Goal: Information Seeking & Learning: Learn about a topic

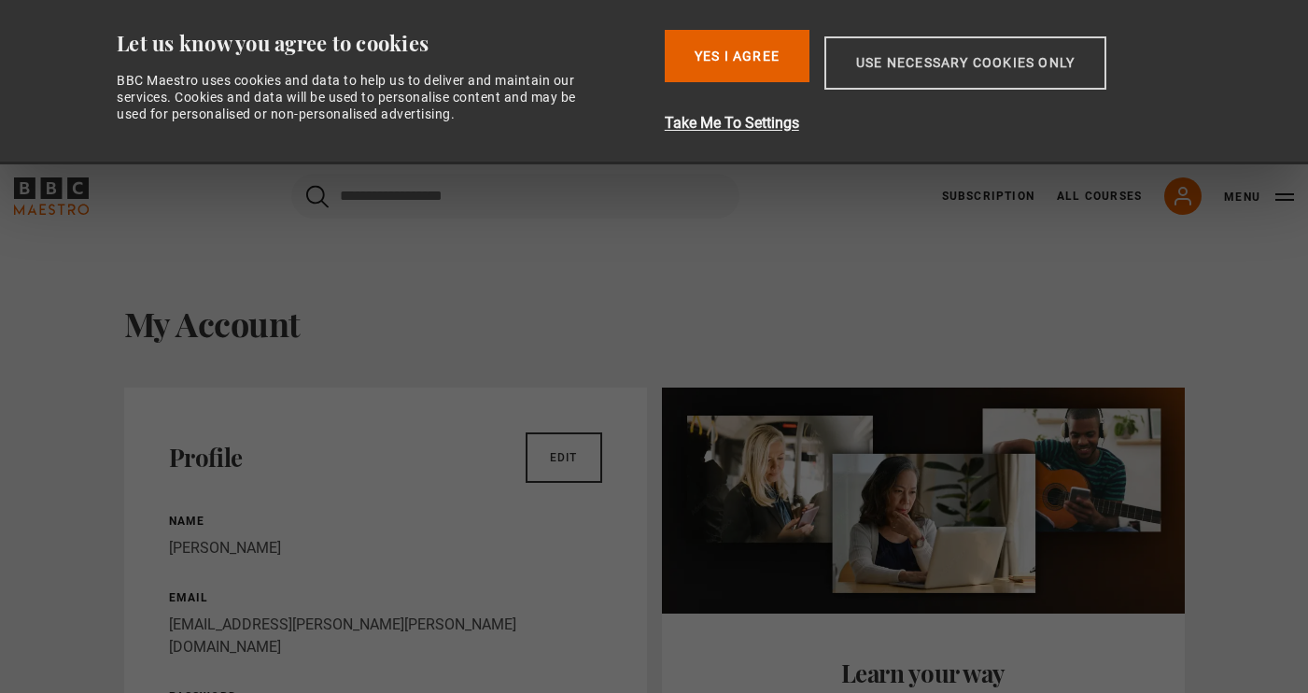
click at [986, 53] on button "Use necessary cookies only" at bounding box center [965, 62] width 282 height 53
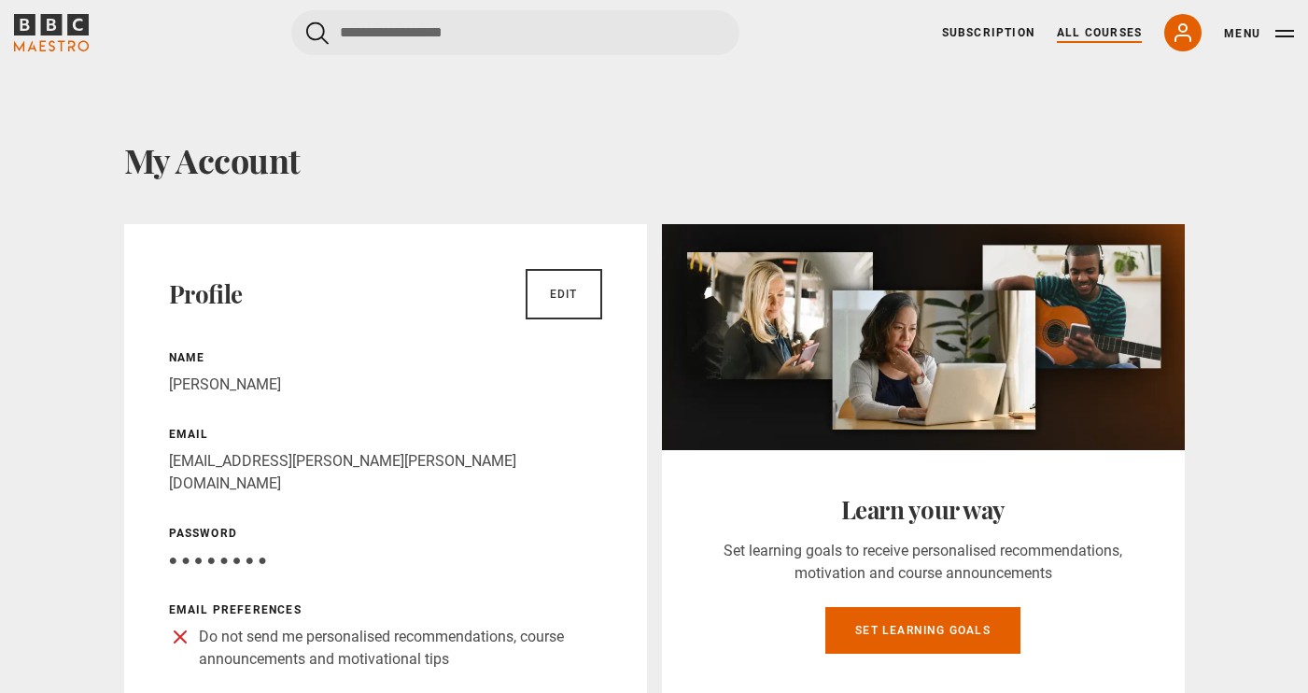
click at [1099, 36] on link "All Courses" at bounding box center [1099, 32] width 85 height 17
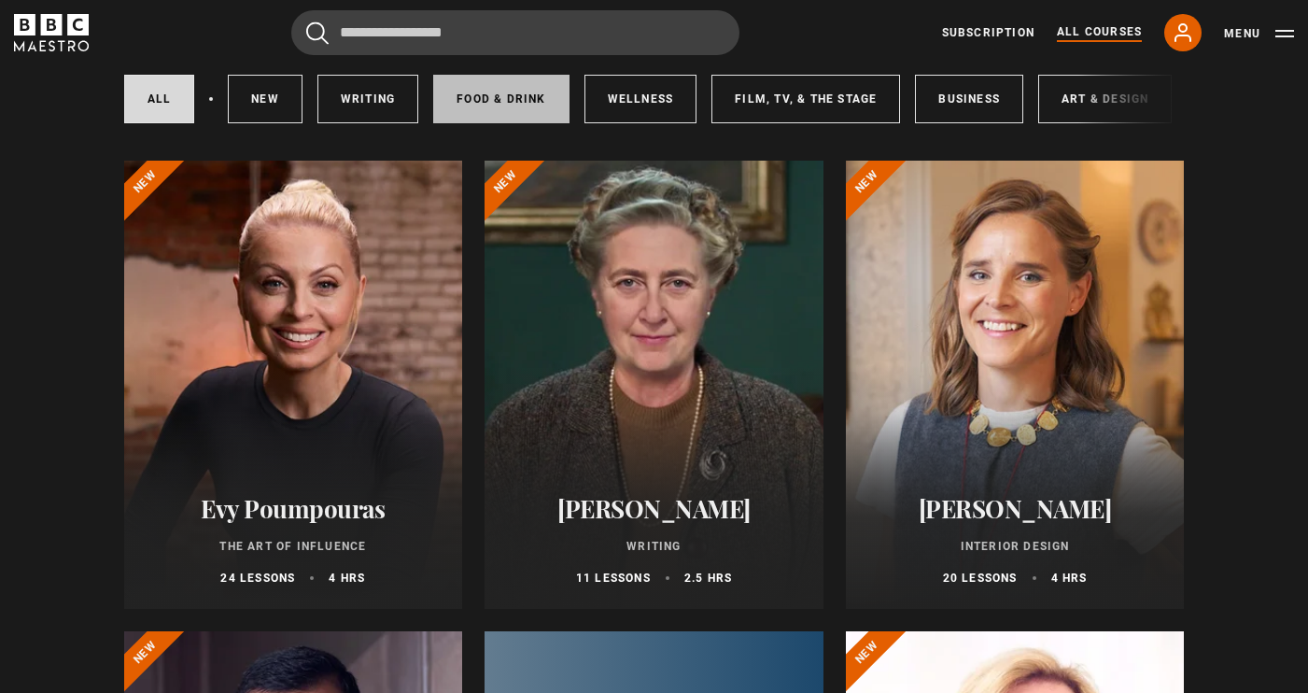
scroll to position [141, 0]
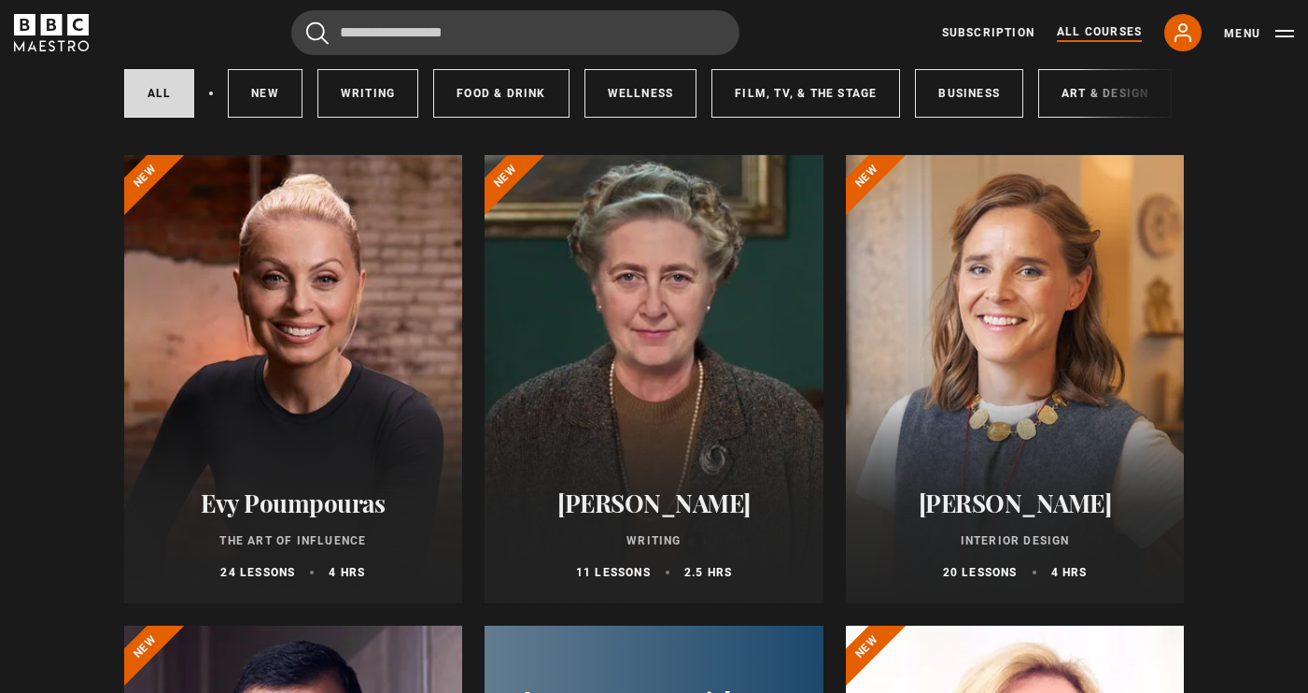
click at [945, 314] on div at bounding box center [1015, 379] width 339 height 448
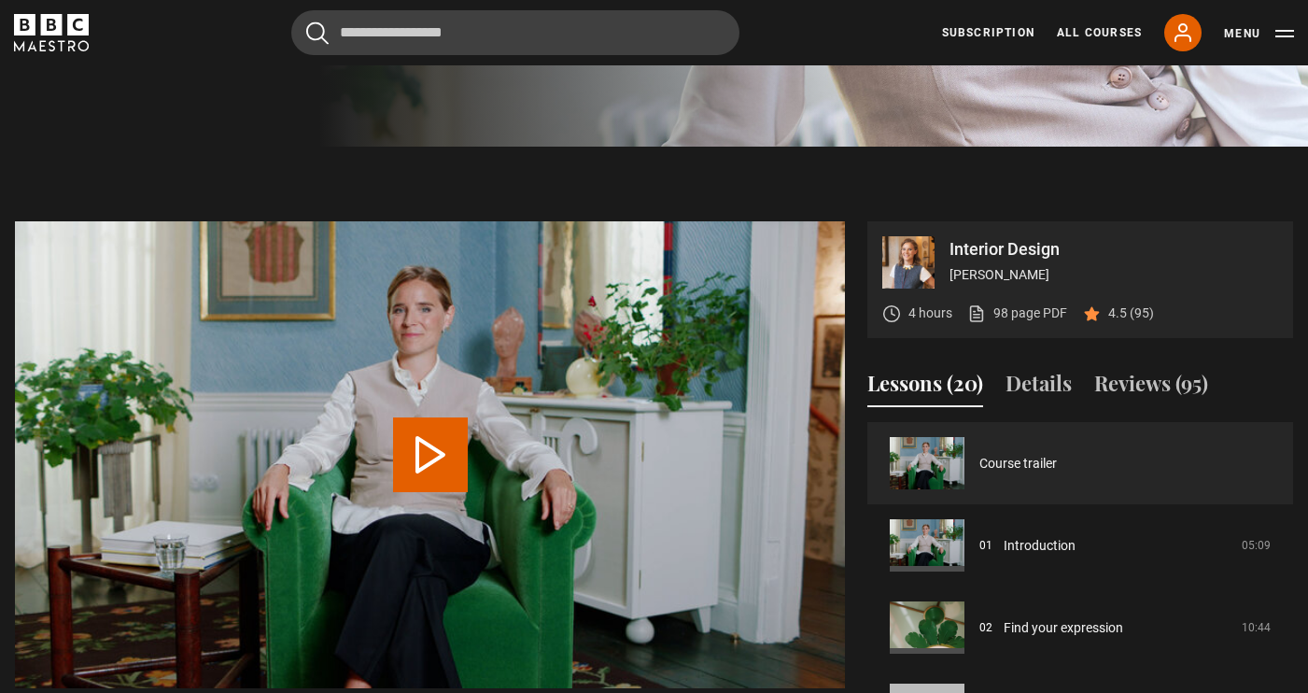
scroll to position [948, 0]
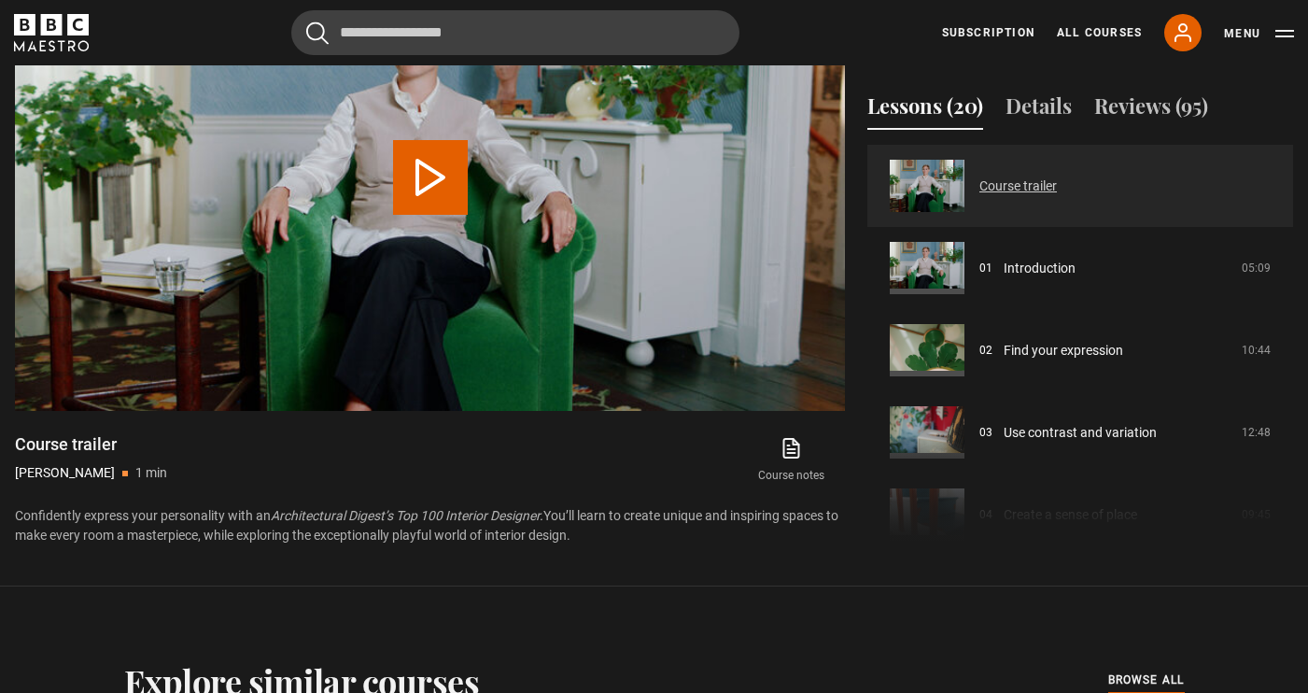
click at [1002, 196] on link "Course trailer" at bounding box center [1017, 186] width 77 height 20
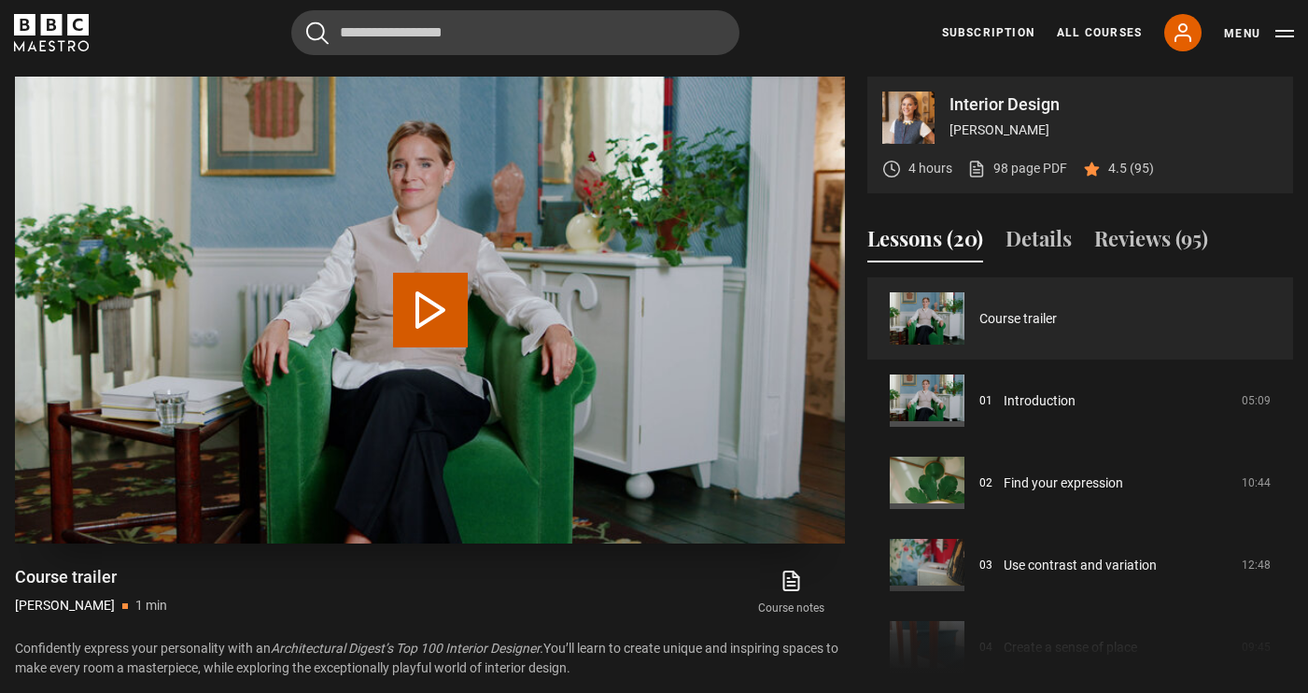
click at [440, 329] on button "Play Video" at bounding box center [430, 310] width 75 height 75
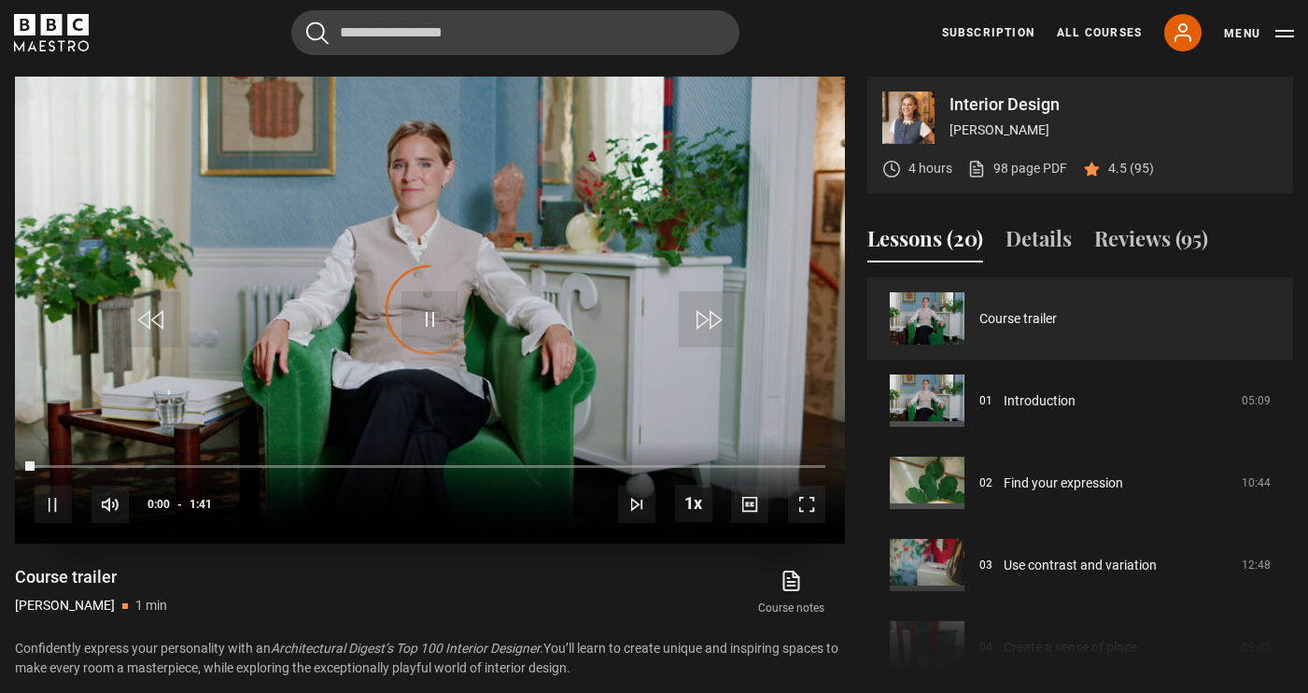
click at [440, 329] on div "Video Player is loading." at bounding box center [430, 309] width 93 height 93
click at [55, 506] on span "Video Player" at bounding box center [53, 503] width 37 height 37
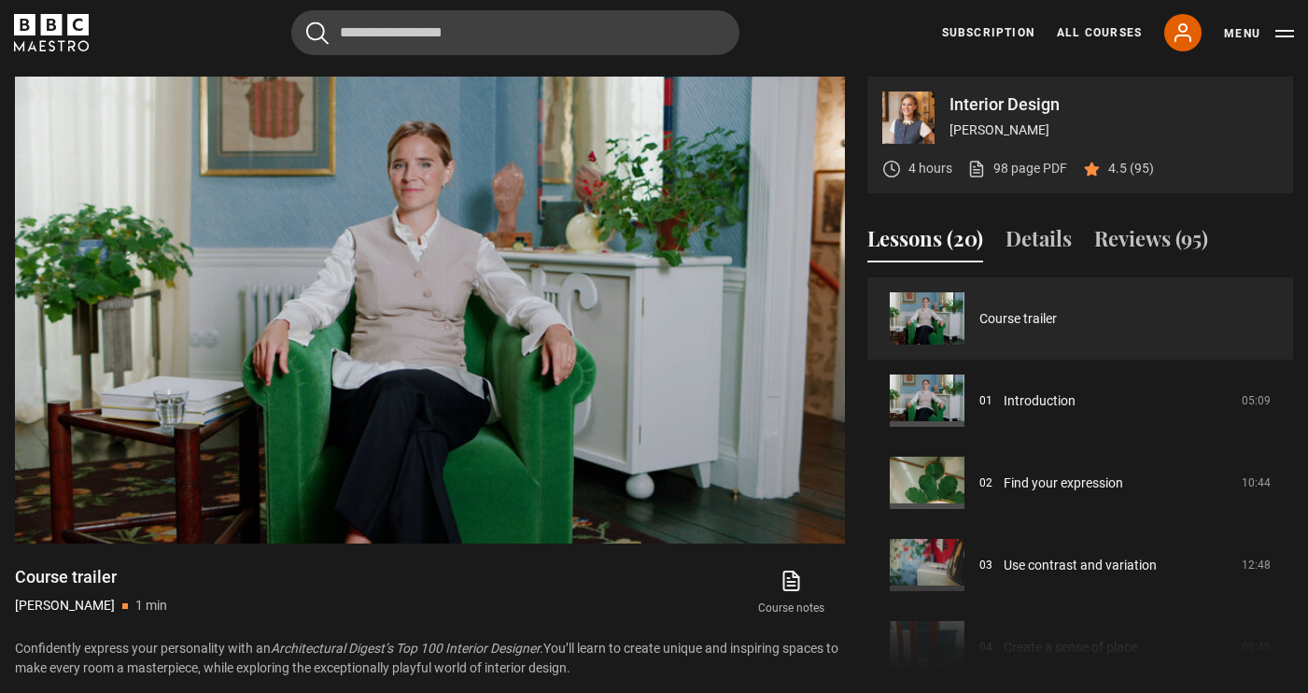
click at [360, 348] on video "Video Player" at bounding box center [430, 310] width 830 height 467
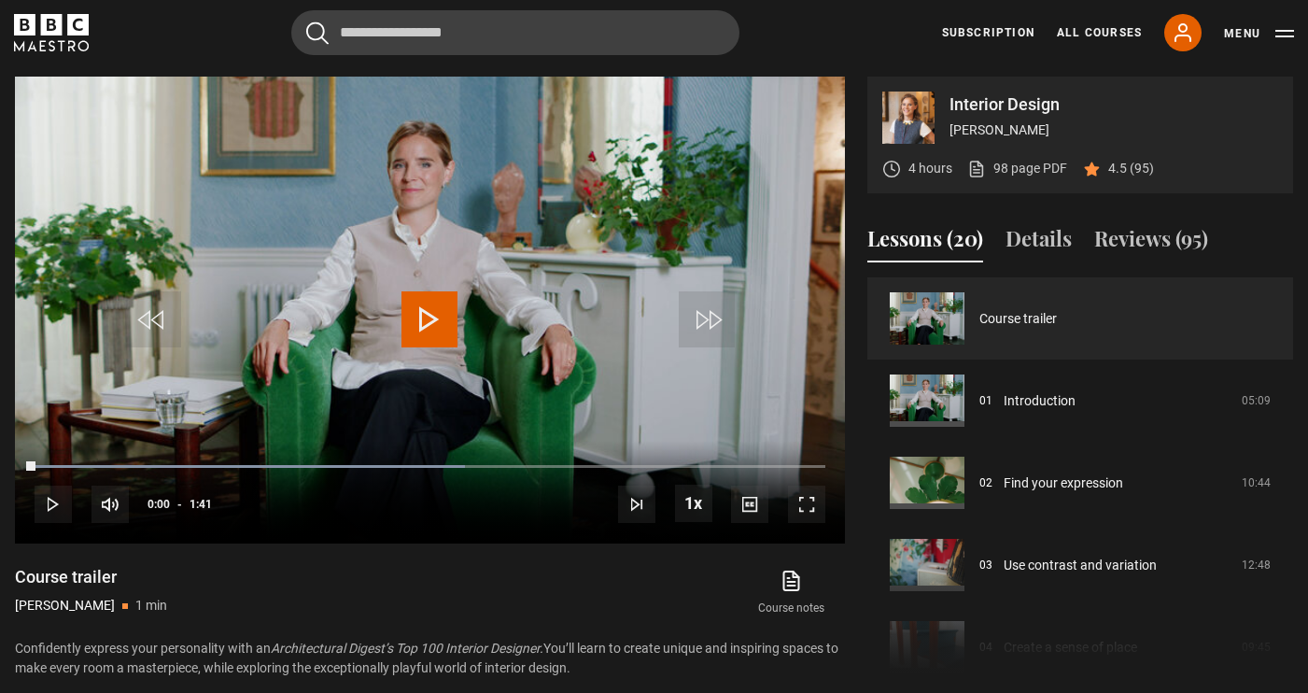
drag, startPoint x: 35, startPoint y: 463, endPoint x: -11, endPoint y: 463, distance: 46.7
click at [0, 463] on html "Skip to main content Cancel Courses Previous courses Next courses Agatha Christ…" at bounding box center [654, 585] width 1308 height 2803
click at [166, 306] on span "Video Player" at bounding box center [153, 319] width 56 height 56
drag, startPoint x: 34, startPoint y: 462, endPoint x: -11, endPoint y: 462, distance: 44.8
click at [0, 462] on html "Skip to main content Cancel Courses Previous courses Next courses Agatha Christ…" at bounding box center [654, 585] width 1308 height 2803
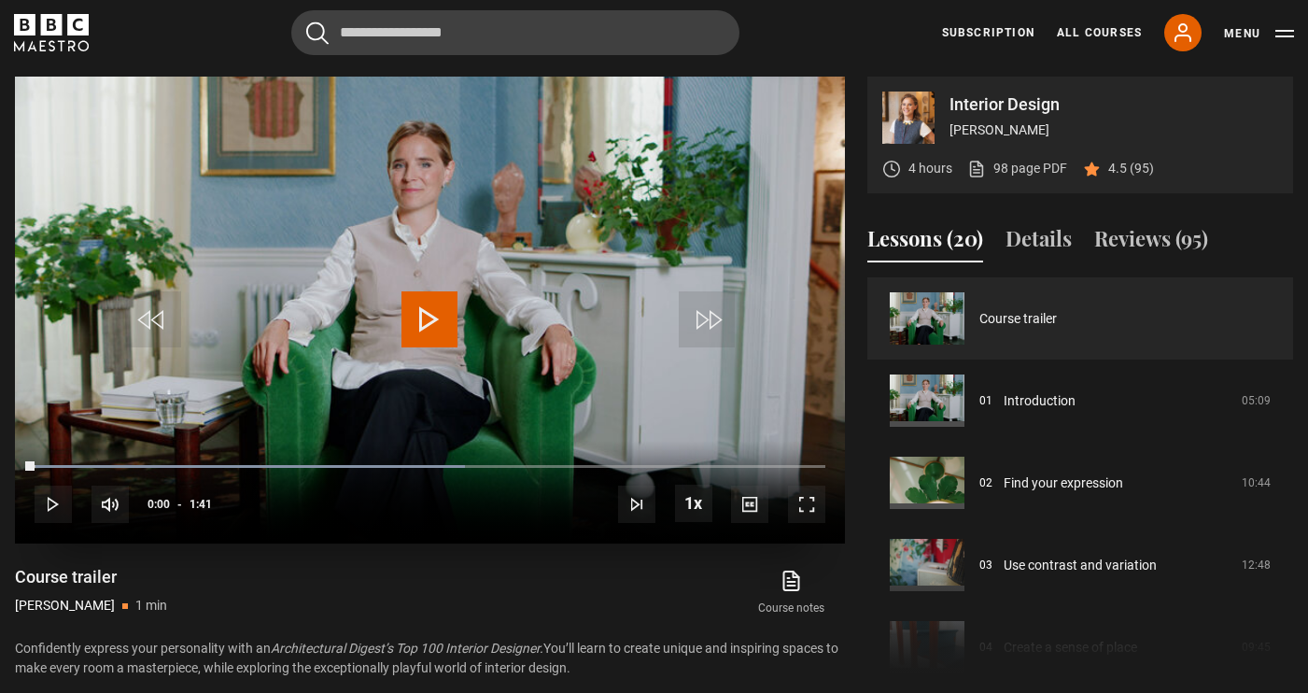
click at [45, 507] on span "Video Player" at bounding box center [53, 503] width 37 height 37
drag, startPoint x: 88, startPoint y: 464, endPoint x: -4, endPoint y: 464, distance: 91.5
click at [0, 464] on html "Skip to main content Cancel Courses Previous courses Next courses Agatha Christ…" at bounding box center [654, 585] width 1308 height 2803
click at [136, 316] on span "Video Player" at bounding box center [153, 319] width 56 height 56
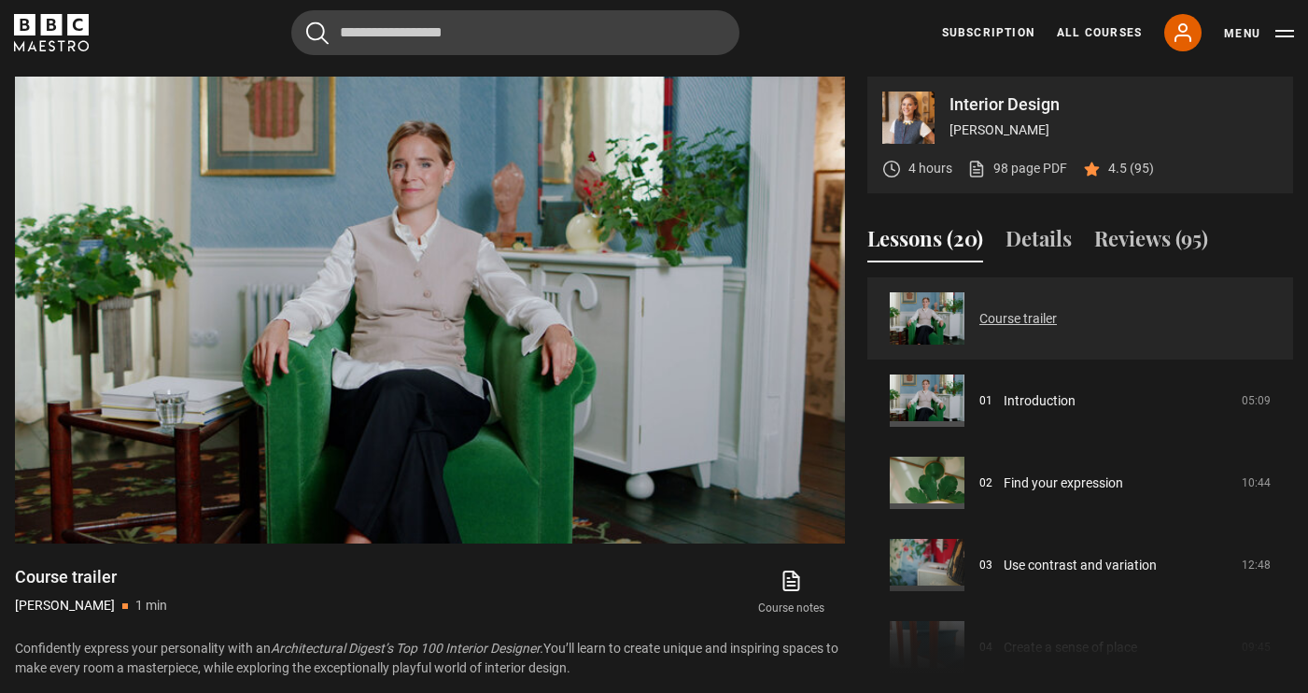
click at [1019, 327] on link "Course trailer" at bounding box center [1017, 319] width 77 height 20
click at [441, 354] on video "Video Player" at bounding box center [430, 310] width 830 height 467
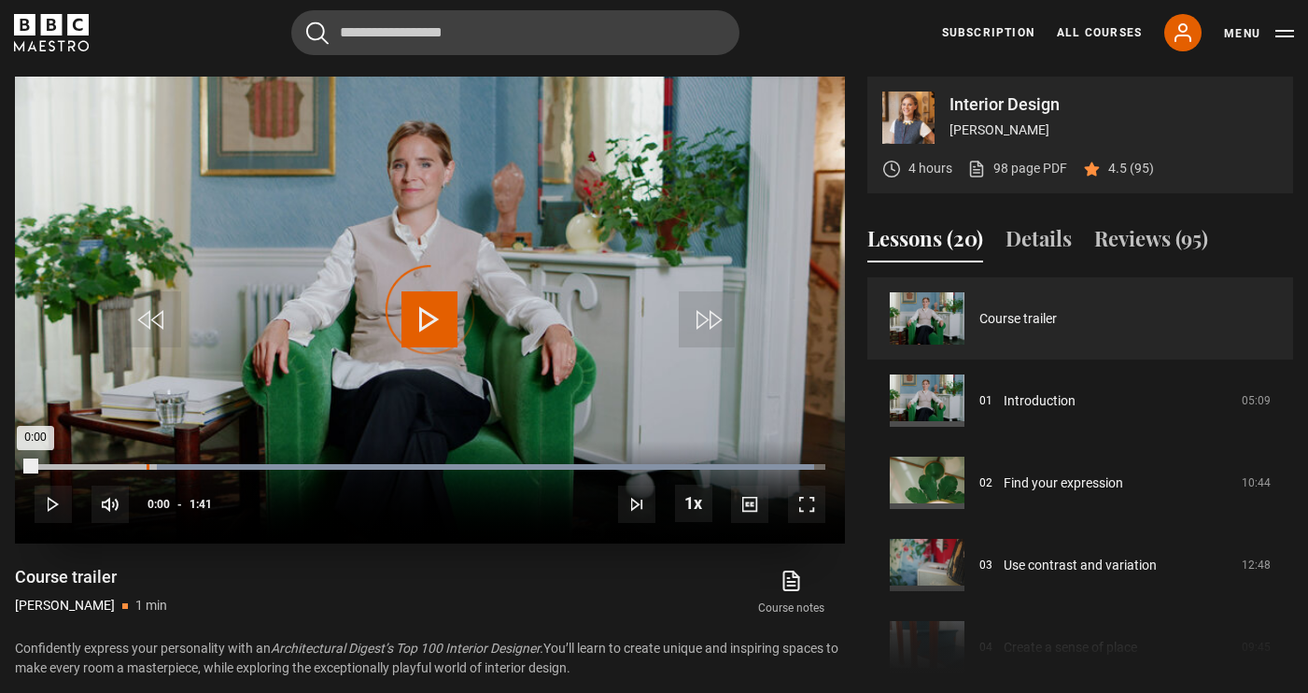
click at [147, 464] on div "0:14" at bounding box center [148, 467] width 3 height 6
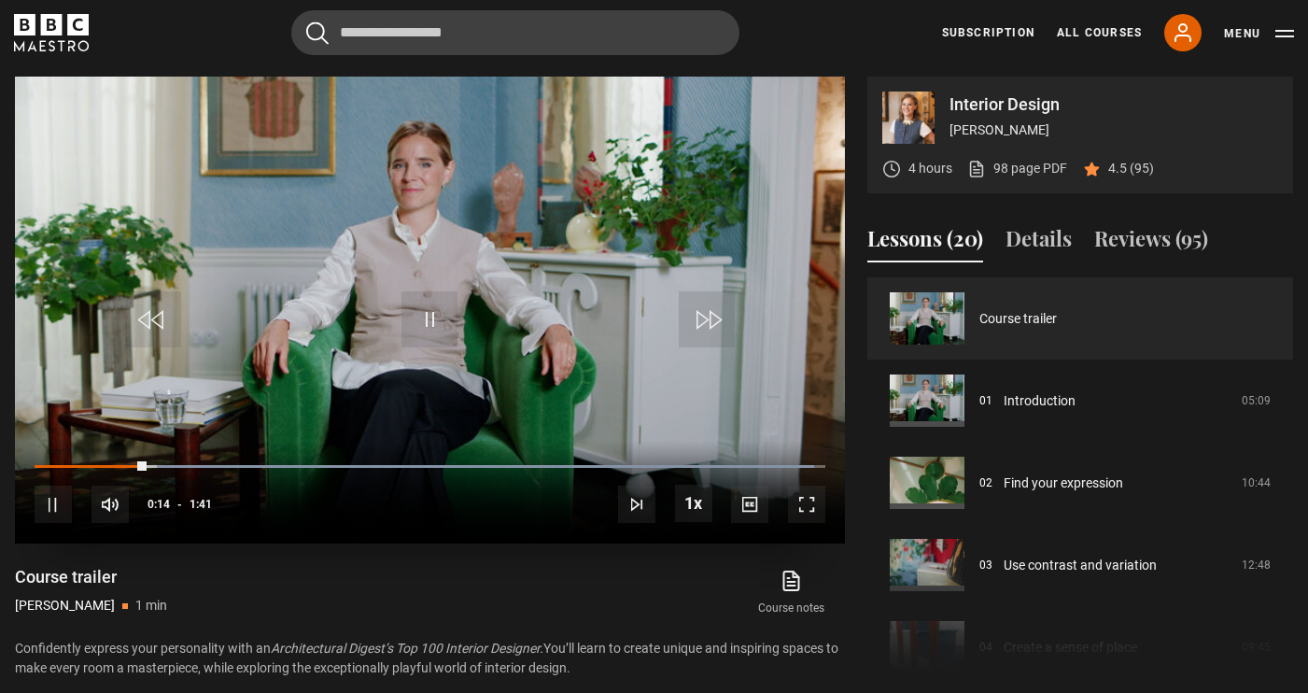
click at [135, 459] on div "10s Skip Back 10 seconds Pause 10s Skip Forward 10 seconds Loaded : 98.59% 0:12…" at bounding box center [430, 493] width 830 height 104
click at [124, 461] on div "10s Skip Back 10 seconds Pause 10s Skip Forward 10 seconds Loaded : 98.59% 0:12…" at bounding box center [430, 493] width 830 height 104
drag, startPoint x: 141, startPoint y: 461, endPoint x: 126, endPoint y: 460, distance: 15.0
click at [126, 460] on div "10s Skip Back 10 seconds Play 10s Skip Forward 10 seconds Loaded : 98.59% 0:12 …" at bounding box center [430, 493] width 830 height 104
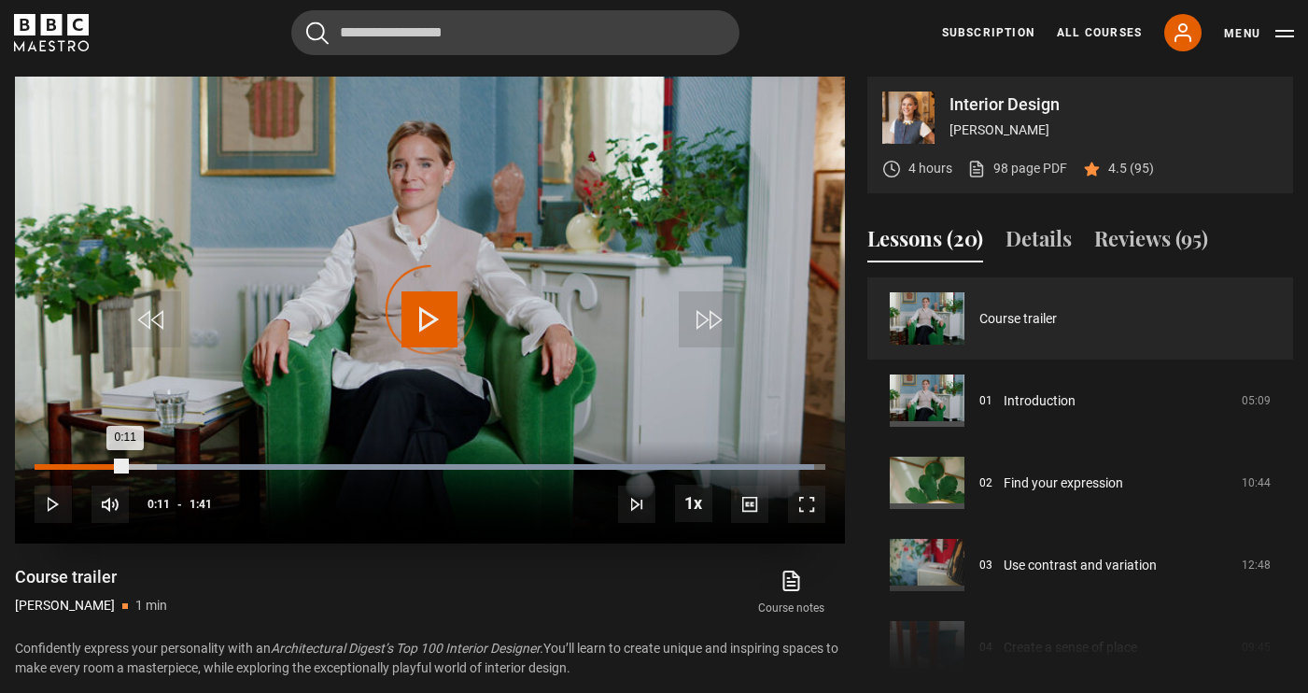
drag, startPoint x: 122, startPoint y: 465, endPoint x: 98, endPoint y: 465, distance: 24.3
click at [98, 465] on div "Loaded : 98.59% 0:08 0:11" at bounding box center [430, 467] width 791 height 6
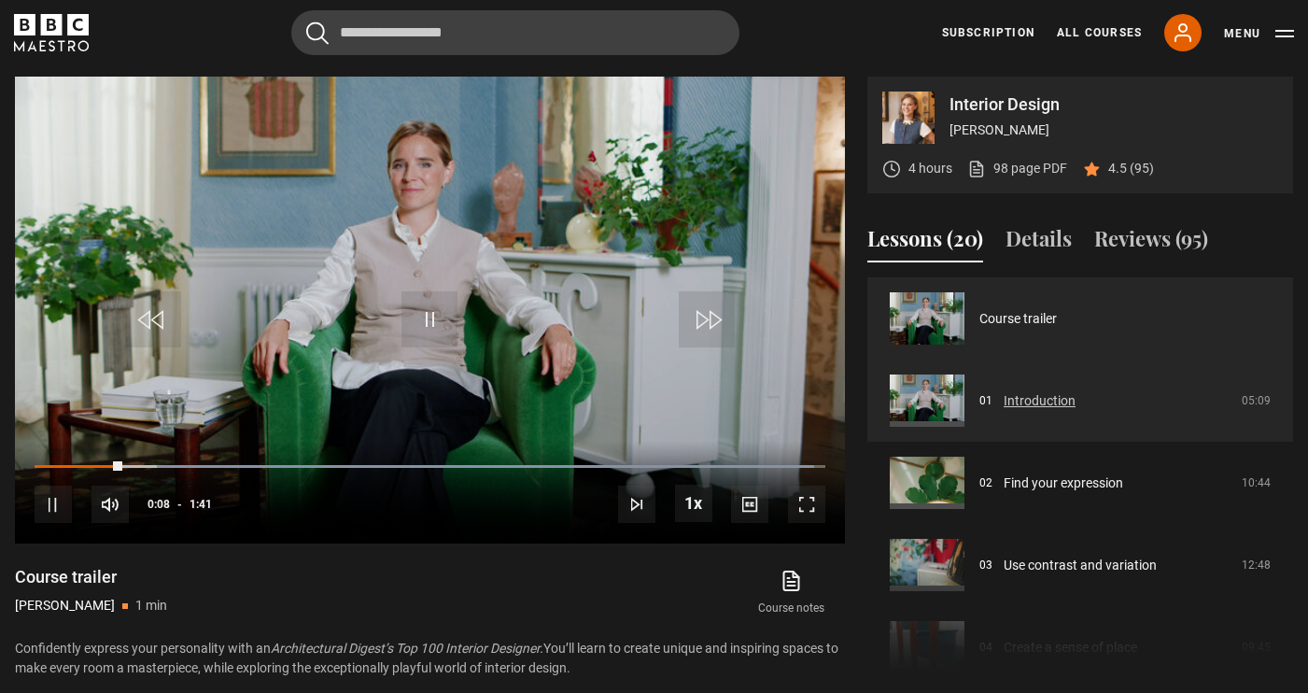
click at [1075, 405] on link "Introduction" at bounding box center [1040, 401] width 72 height 20
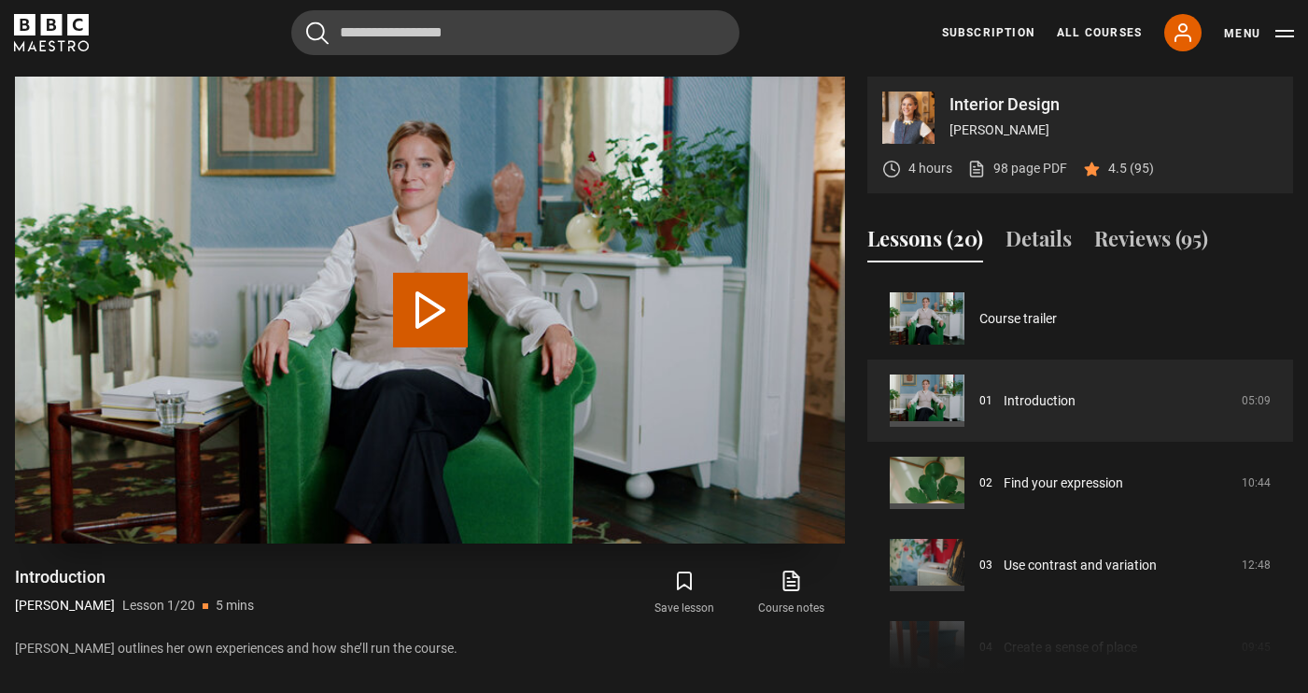
click at [441, 304] on button "Play Lesson Introduction" at bounding box center [430, 310] width 75 height 75
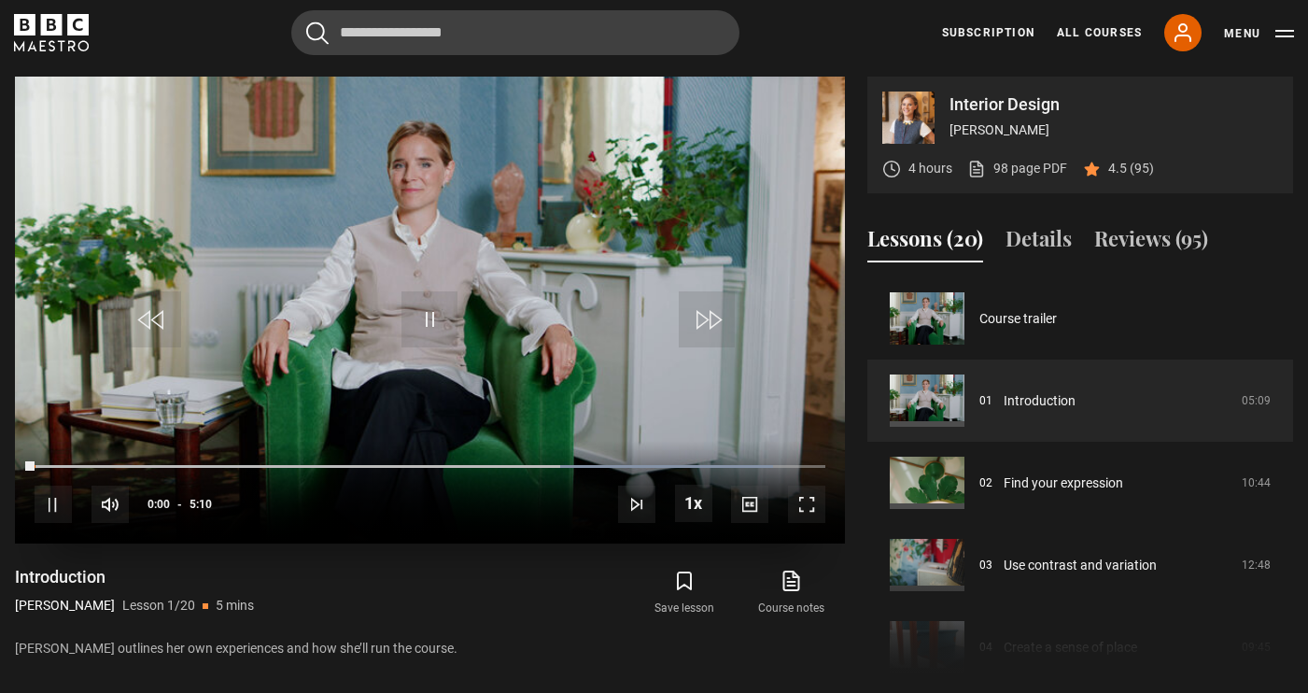
click at [423, 331] on span "Video Player" at bounding box center [429, 319] width 56 height 56
click at [813, 505] on span "Video Player" at bounding box center [806, 503] width 37 height 37
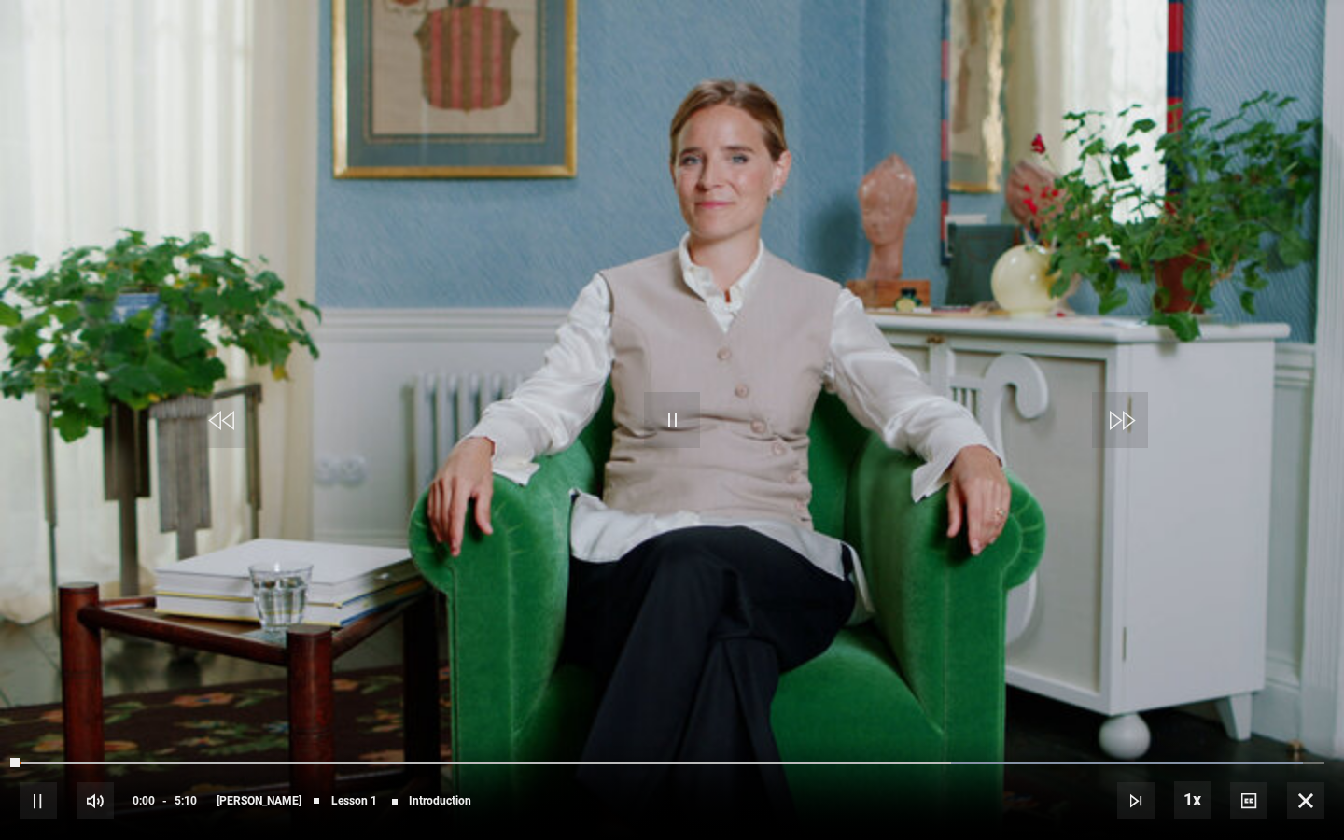
click at [1304, 692] on span "Video Player" at bounding box center [1305, 800] width 37 height 37
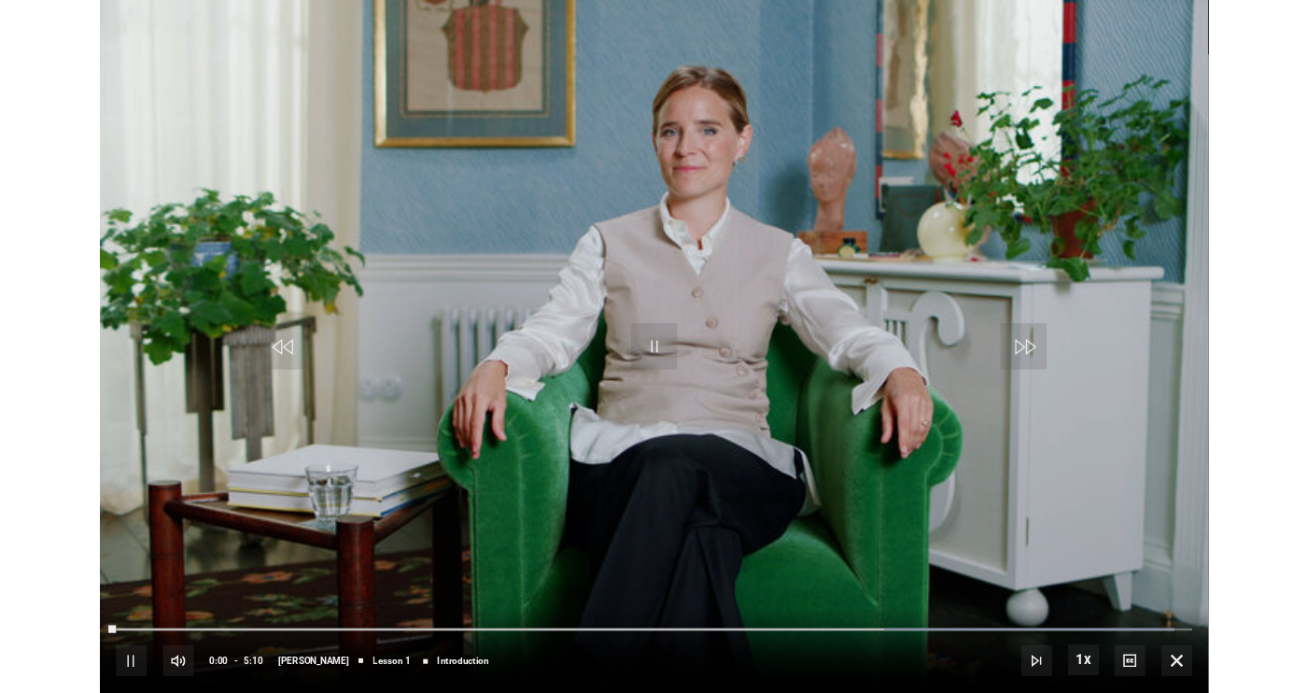
scroll to position [816, 0]
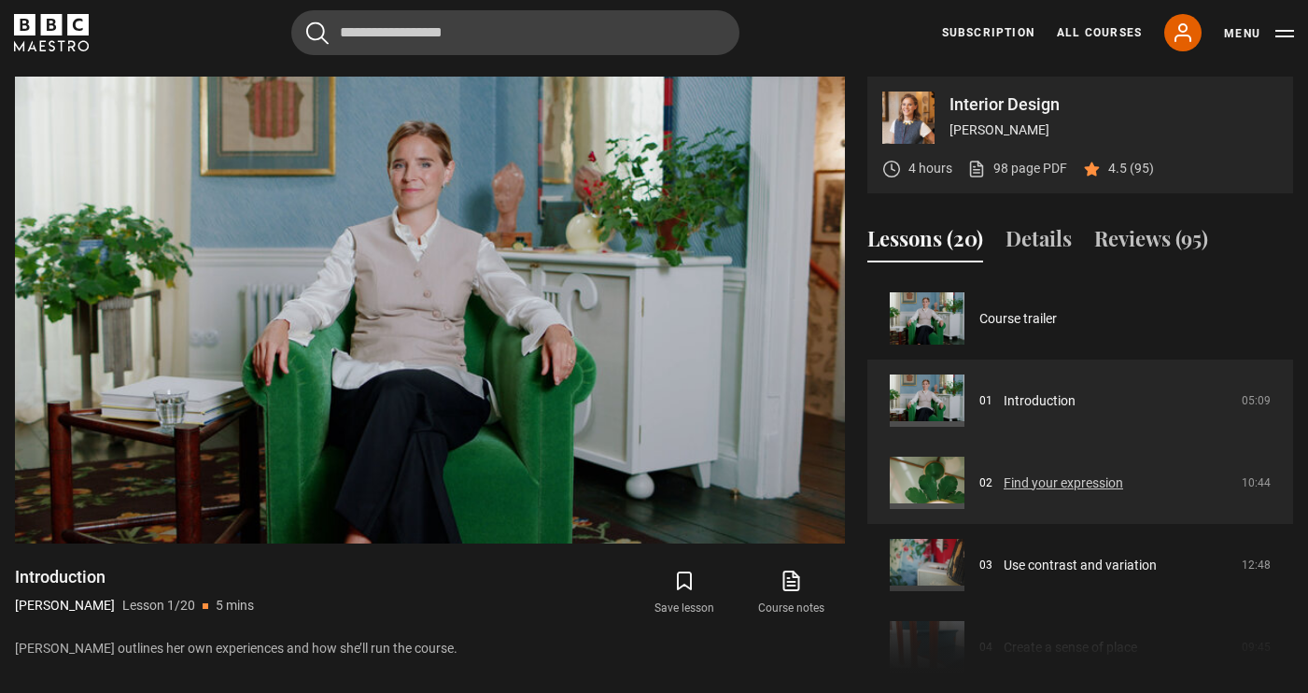
click at [1041, 484] on link "Find your expression" at bounding box center [1063, 483] width 119 height 20
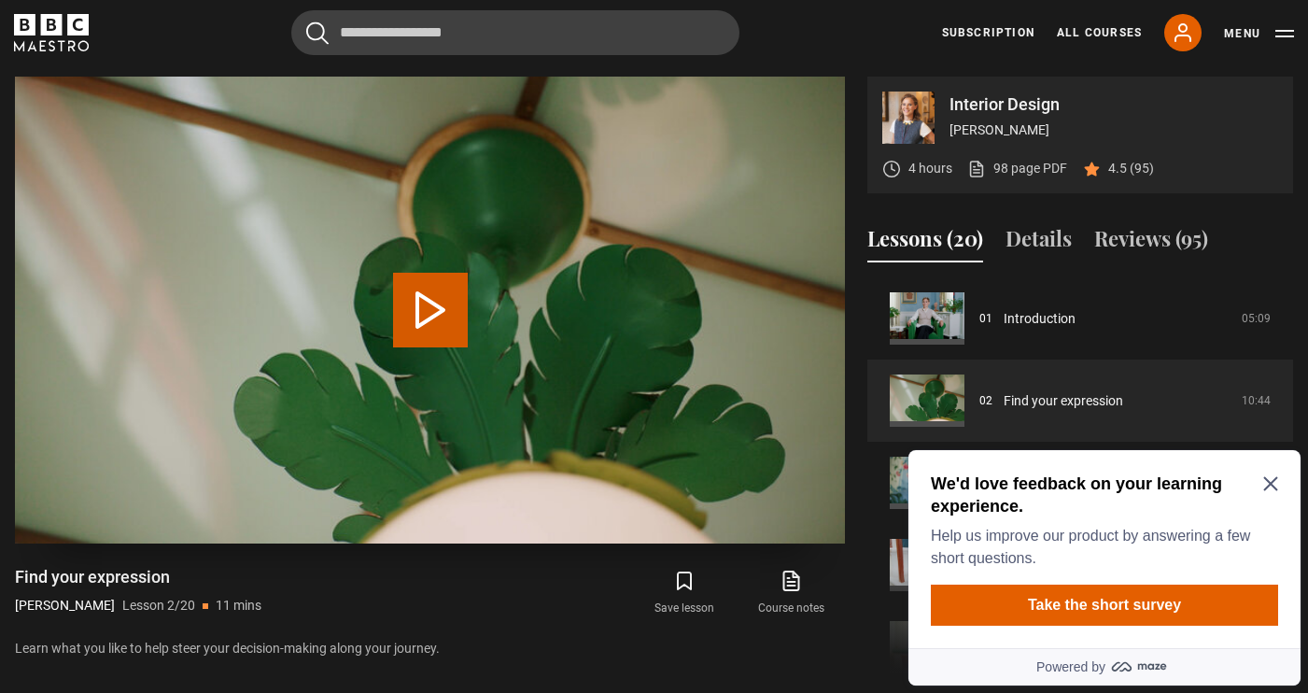
click at [444, 324] on button "Play Lesson Find your expression" at bounding box center [430, 310] width 75 height 75
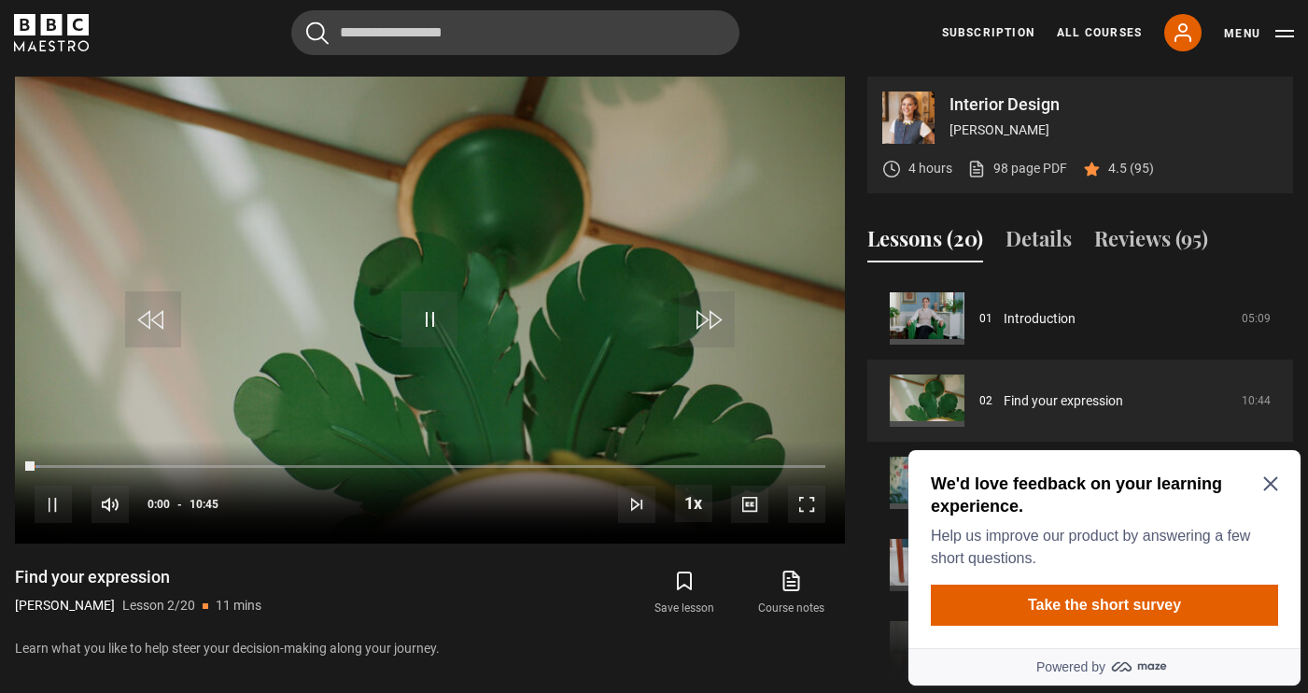
click at [1270, 484] on icon "Close Maze Prompt" at bounding box center [1270, 484] width 14 height 14
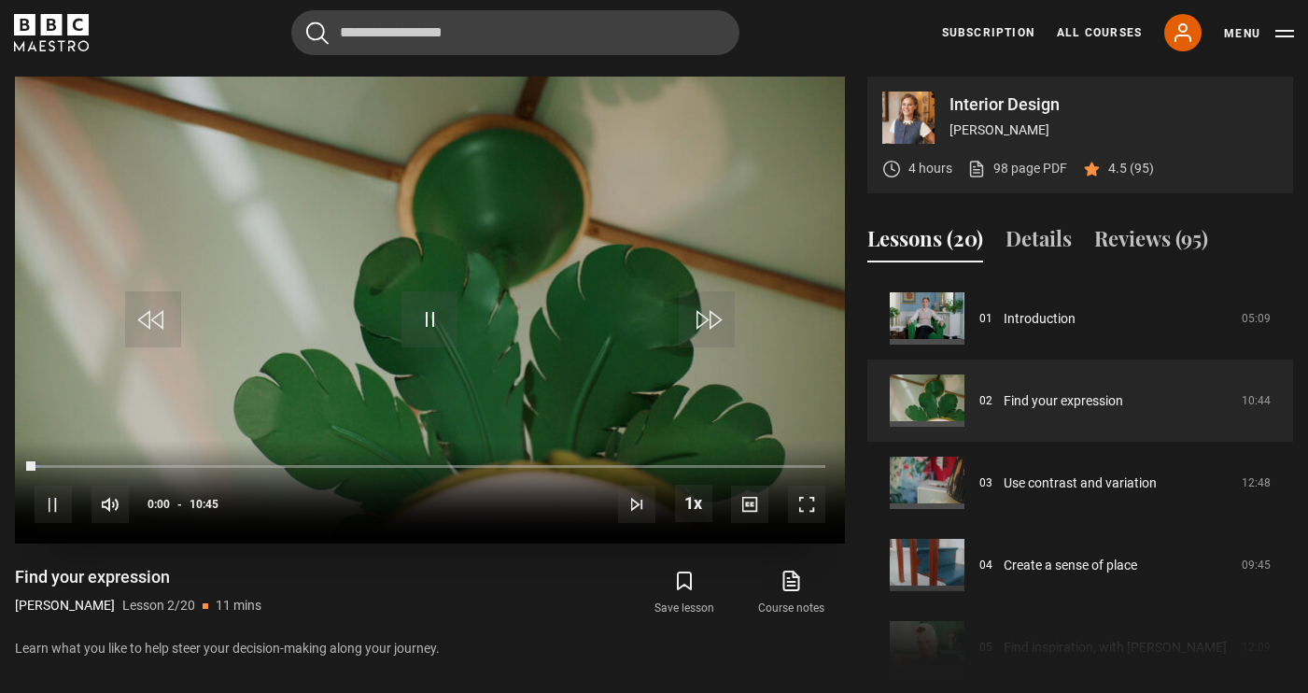
click at [812, 515] on span "Video Player" at bounding box center [806, 503] width 37 height 37
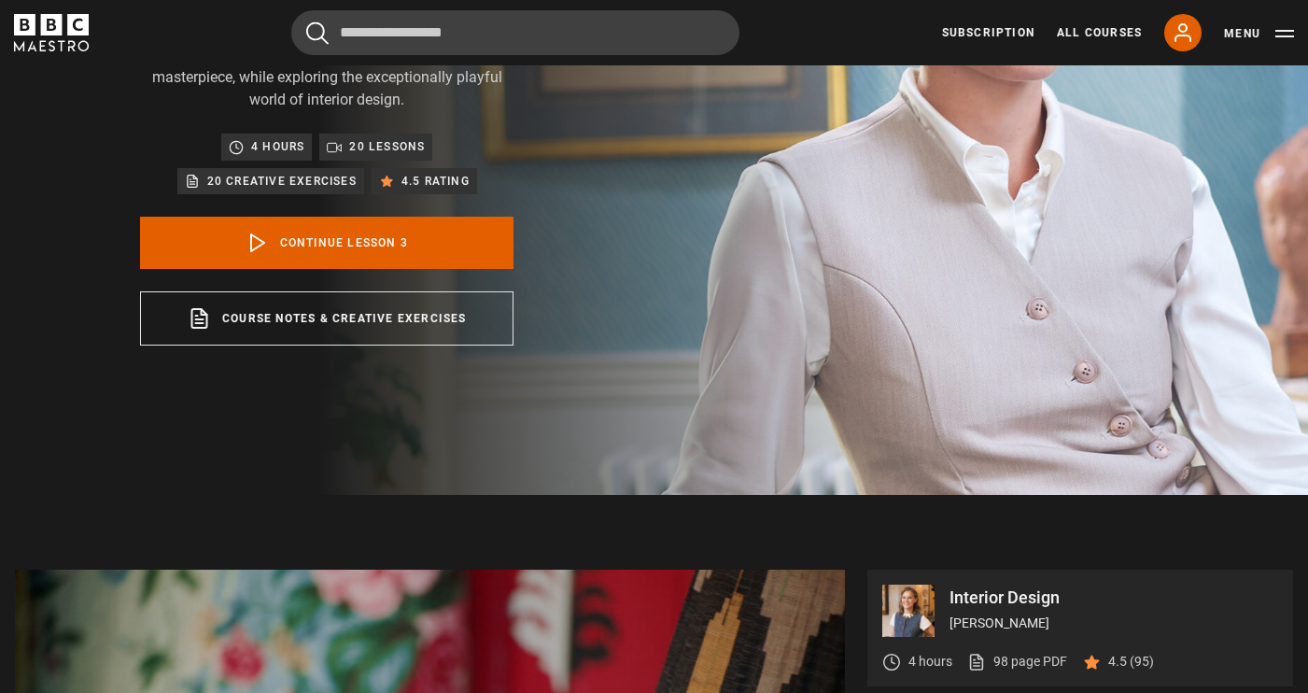
scroll to position [279, 0]
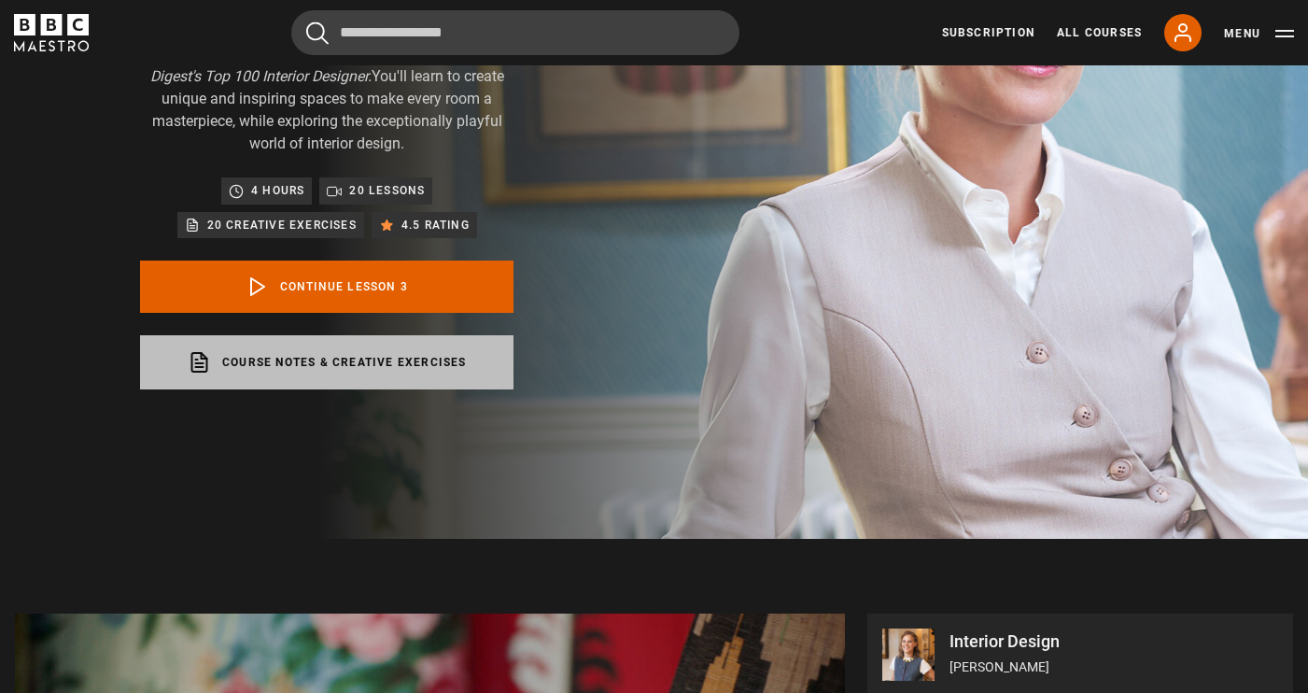
click at [417, 358] on link "Course notes & creative exercises opens in a new tab" at bounding box center [326, 362] width 373 height 54
